Goal: Task Accomplishment & Management: Manage account settings

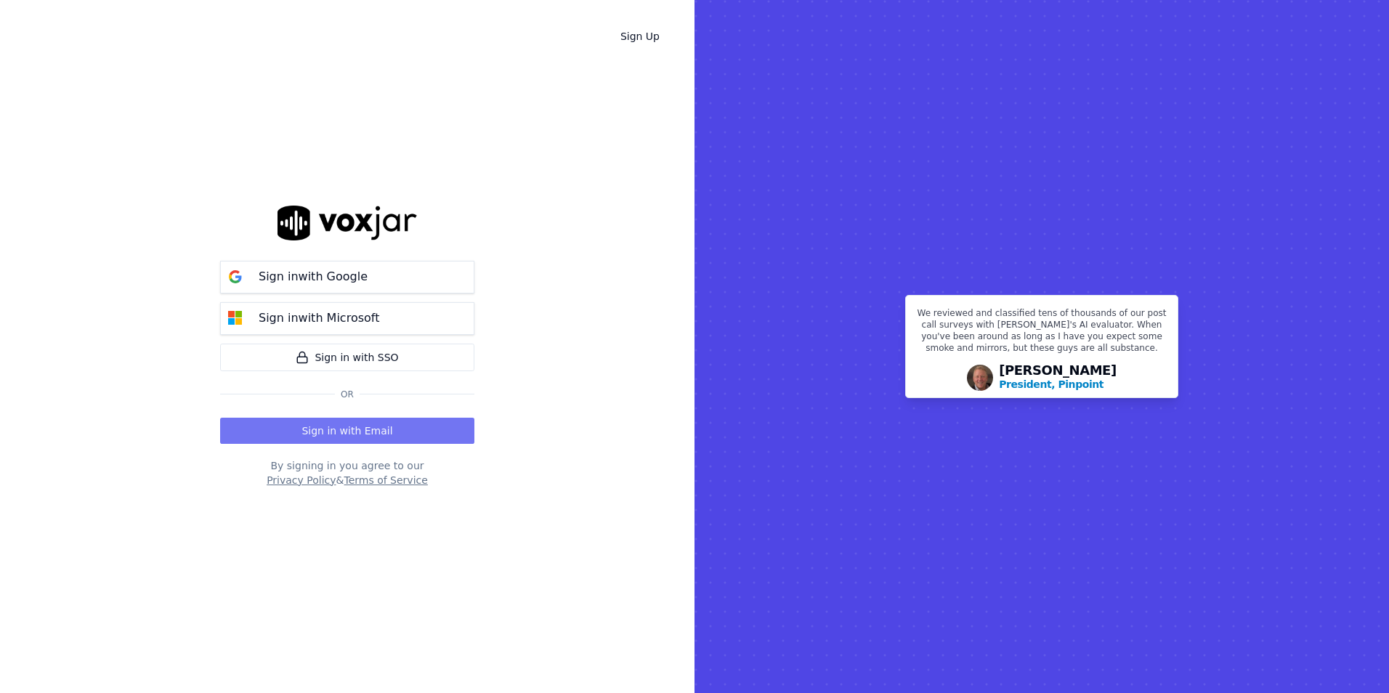
click at [374, 434] on button "Sign in with Email" at bounding box center [347, 431] width 254 height 26
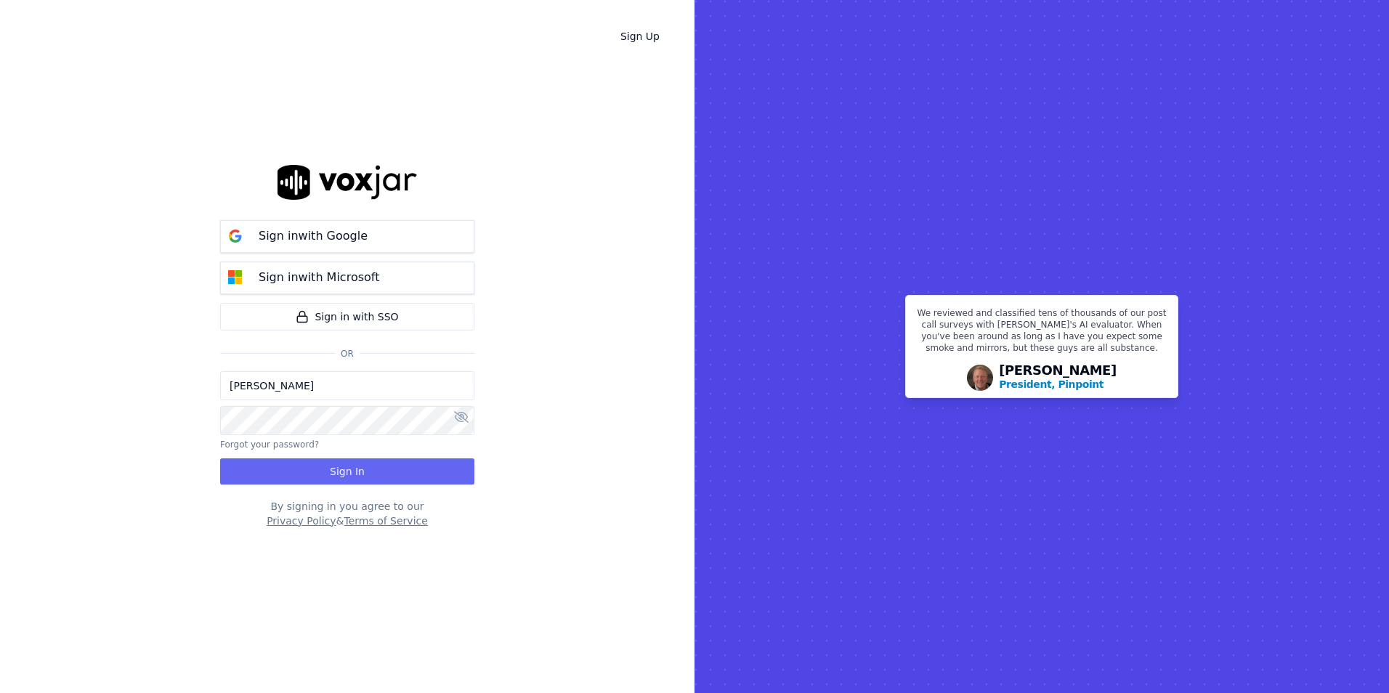
click at [368, 388] on input "[PERSON_NAME]" at bounding box center [347, 385] width 254 height 29
click at [125, 392] on div "Sign Up Sign in with Google Sign in with Microsoft Sign in with SSO Or [PERSON_…" at bounding box center [347, 346] width 695 height 693
click at [347, 464] on button "Sign In" at bounding box center [347, 472] width 254 height 26
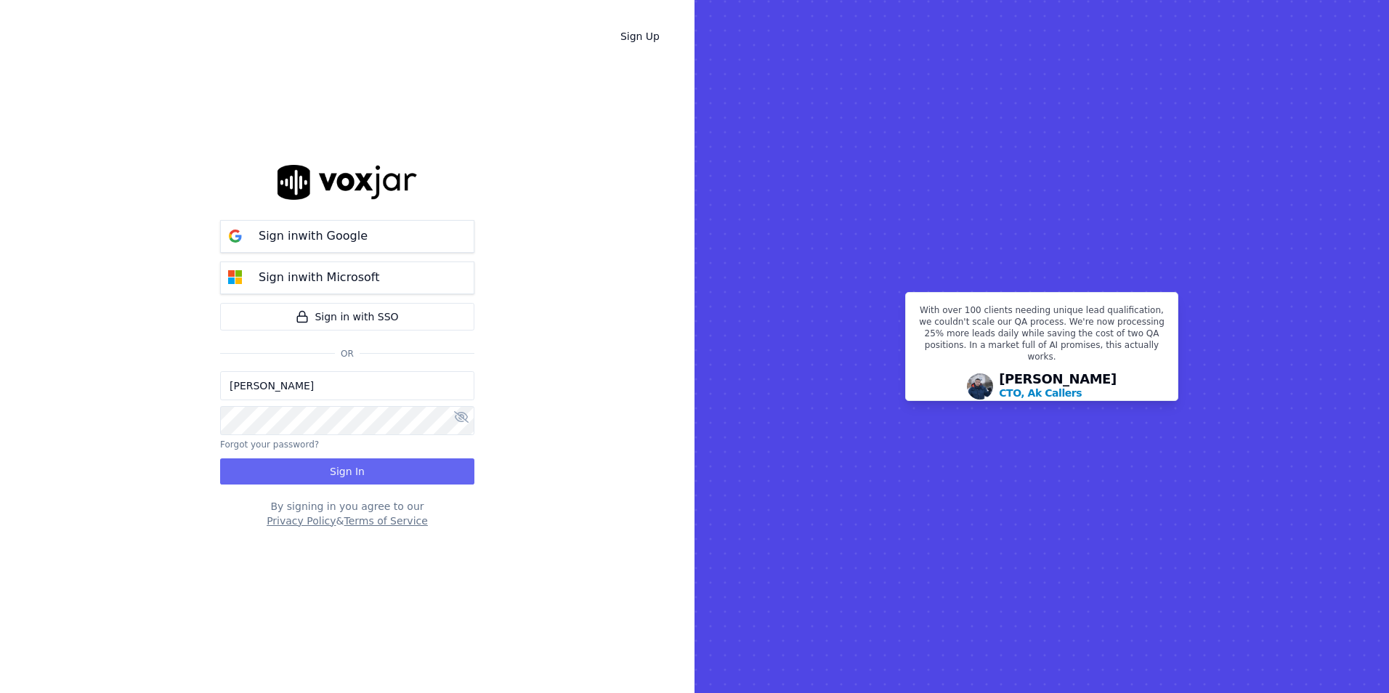
click at [576, 342] on div "Sign Up Sign in with Google Sign in with Microsoft Sign in with SSO Or [PERSON_…" at bounding box center [347, 346] width 695 height 693
drag, startPoint x: 324, startPoint y: 389, endPoint x: 136, endPoint y: 375, distance: 188.7
click at [136, 375] on div "Sign Up Sign in with Google Sign in with Microsoft Sign in with SSO Or [PERSON_…" at bounding box center [347, 346] width 695 height 693
type input "[EMAIL_ADDRESS][DOMAIN_NAME]"
click at [403, 470] on button "Sign In" at bounding box center [347, 472] width 254 height 26
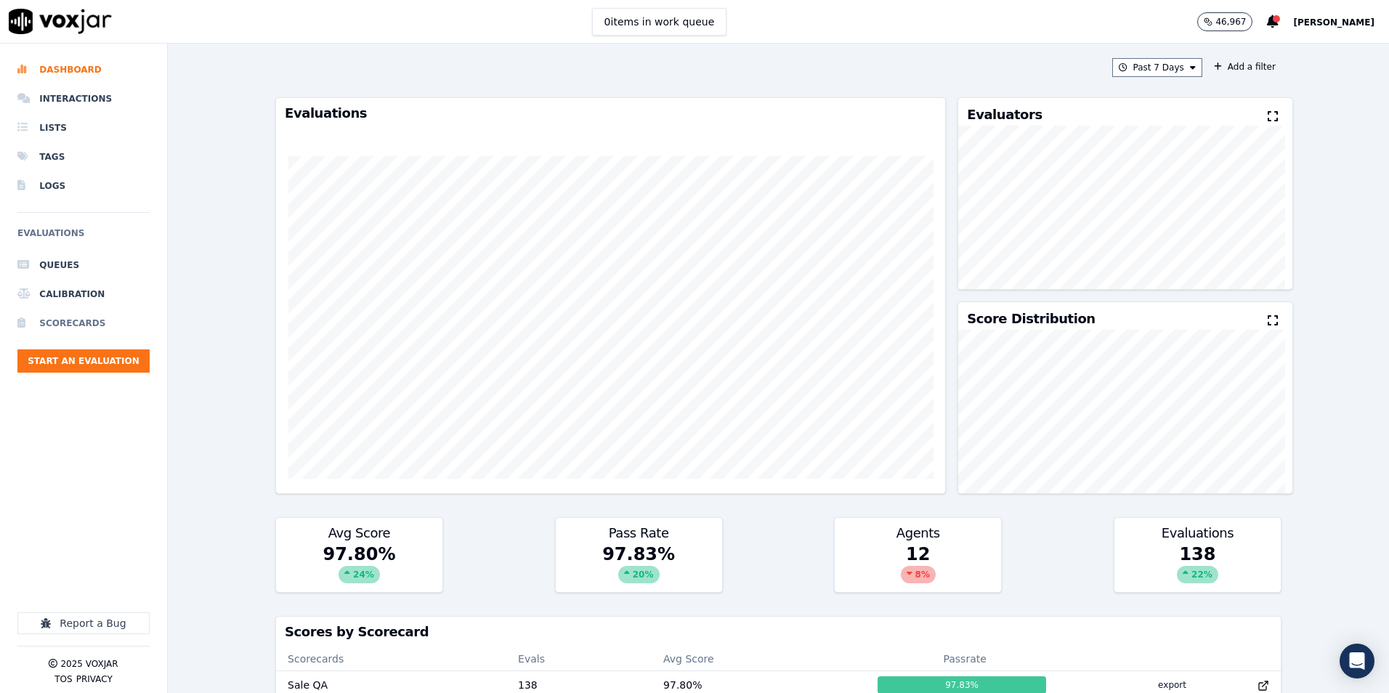
click at [81, 318] on li "Scorecards" at bounding box center [83, 323] width 132 height 29
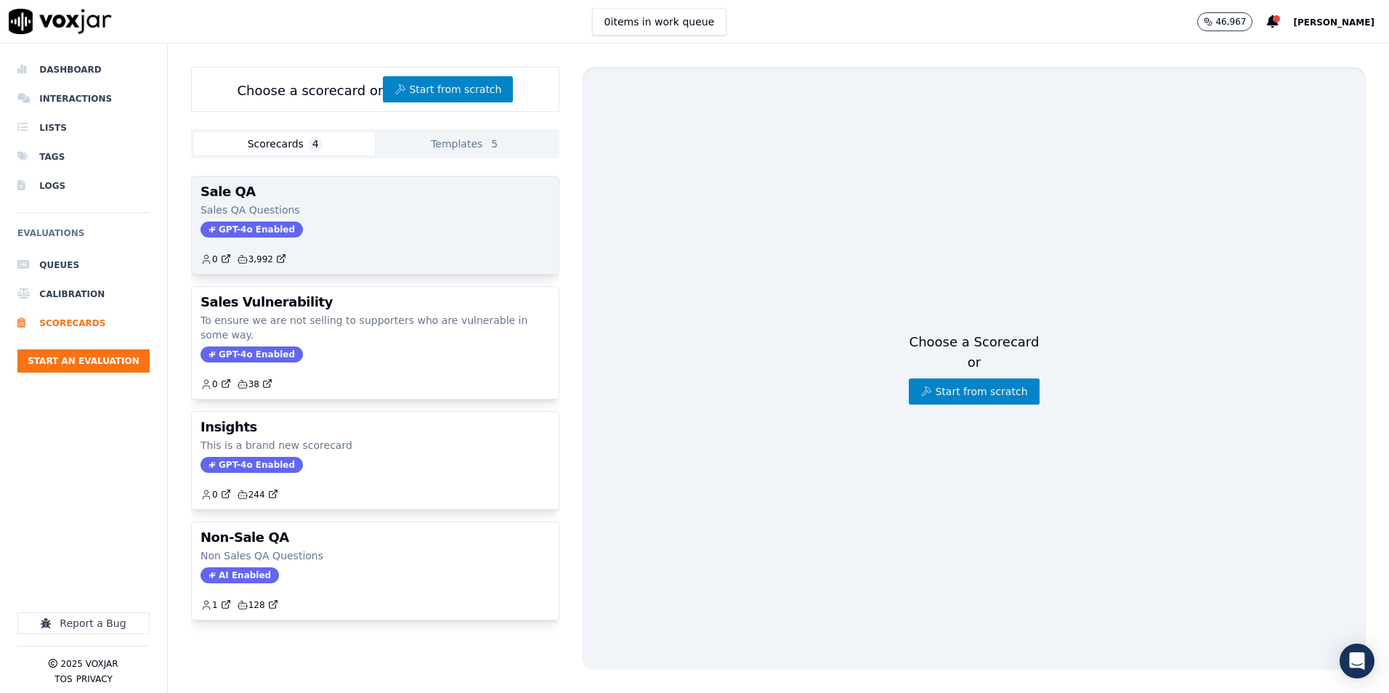
click at [350, 238] on div "Sale QA Sales QA Questions GPT-4o Enabled 0 3,992" at bounding box center [375, 225] width 367 height 97
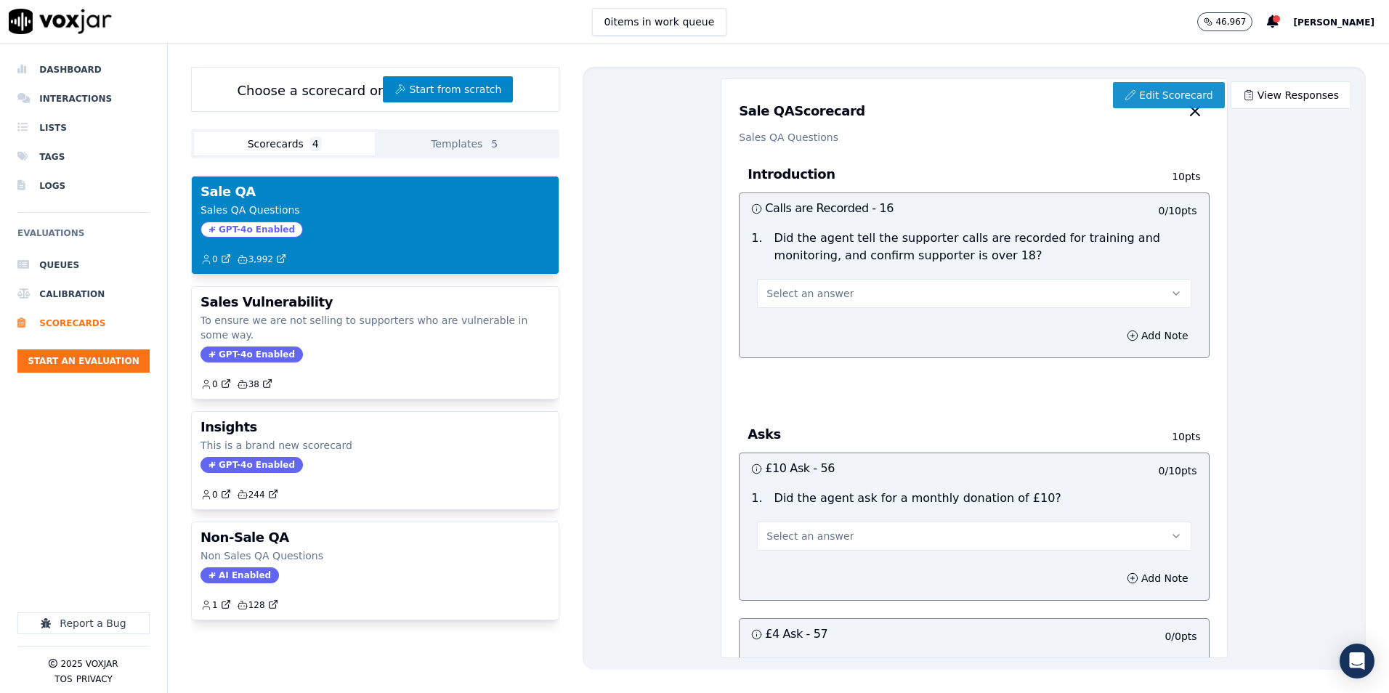
click at [1158, 90] on link "Edit Scorecard" at bounding box center [1168, 95] width 111 height 26
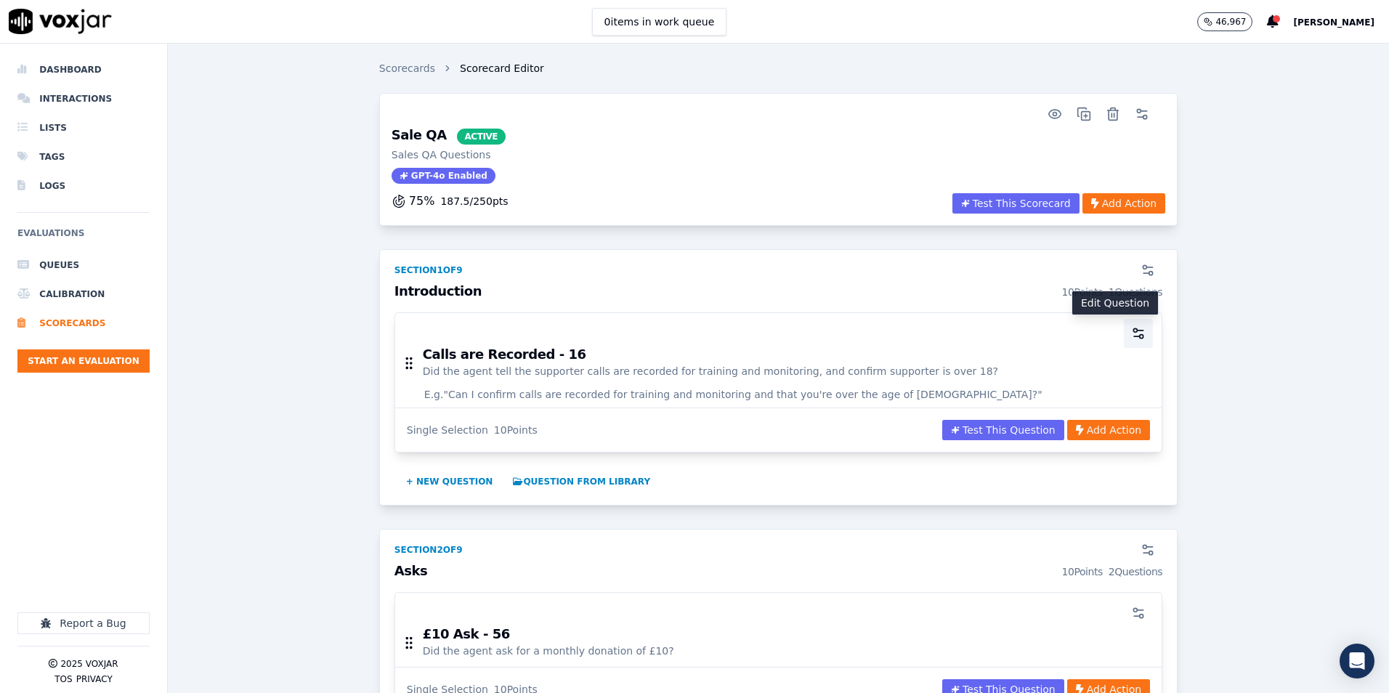
click at [1131, 328] on icon "button" at bounding box center [1138, 333] width 15 height 15
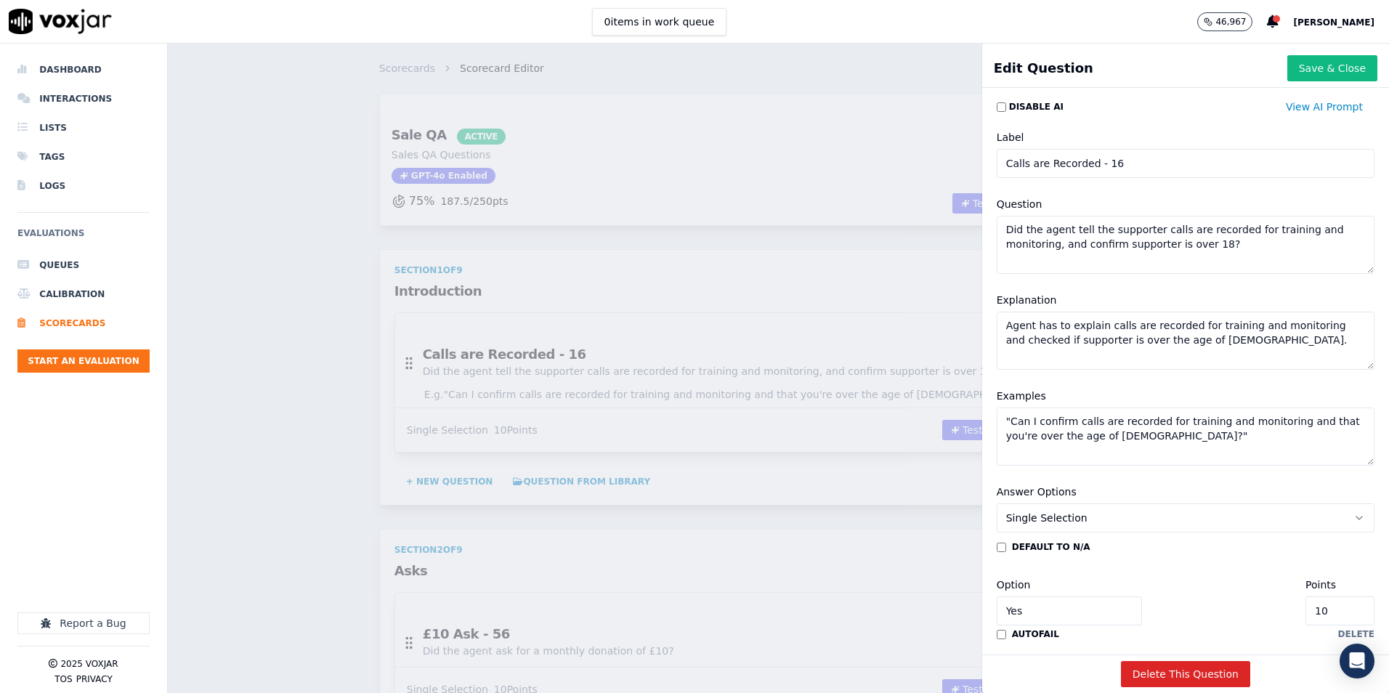
click at [1179, 242] on textarea "Did the agent tell the supporter calls are recorded for training and monitoring…" at bounding box center [1186, 245] width 378 height 58
drag, startPoint x: 1101, startPoint y: 245, endPoint x: 1068, endPoint y: 247, distance: 32.8
click at [1068, 247] on textarea "Did the agent tell the supporter calls are recorded for training and monitoring…" at bounding box center [1186, 245] width 378 height 58
drag, startPoint x: 1106, startPoint y: 246, endPoint x: 1068, endPoint y: 246, distance: 37.8
click at [1068, 246] on textarea "Did the agent tell the supporter calls are recorded for training and monitoring…" at bounding box center [1186, 245] width 378 height 58
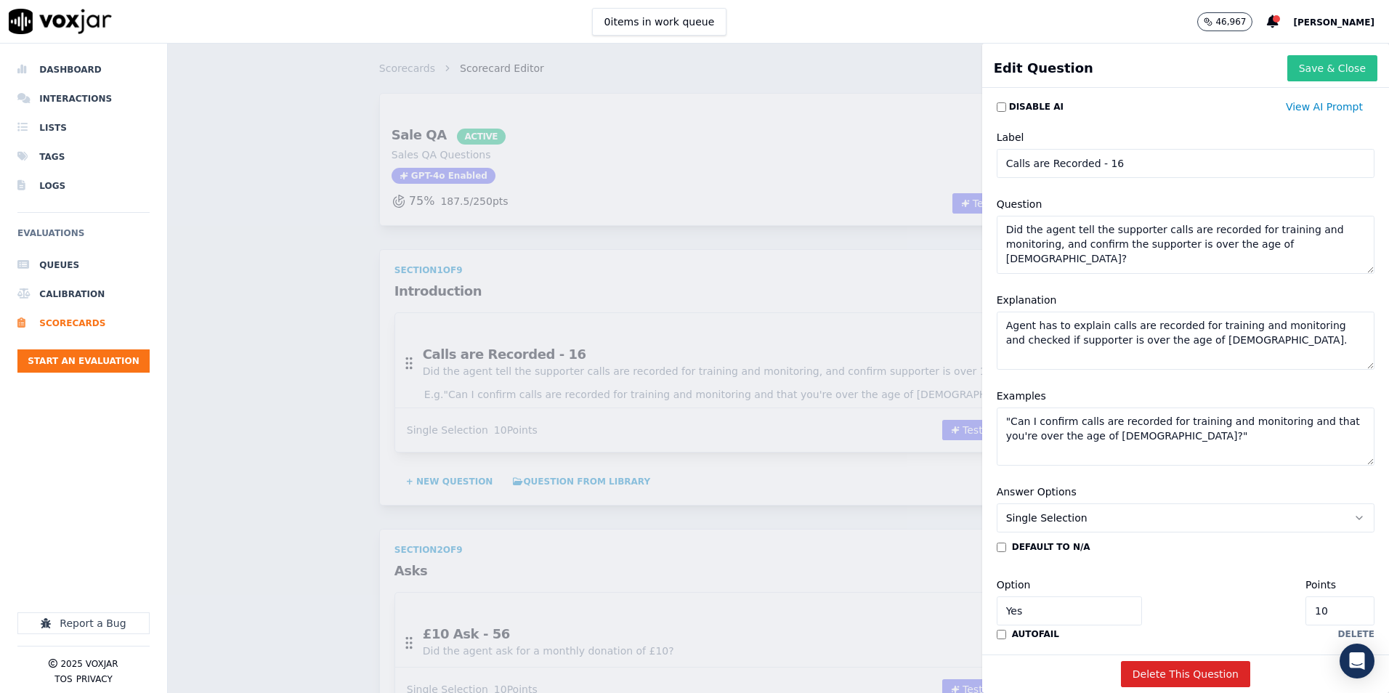
type textarea "Did the agent tell the supporter calls are recorded for training and monitoring…"
click at [1300, 57] on button "Save & Close" at bounding box center [1333, 68] width 90 height 26
